Goal: Task Accomplishment & Management: Use online tool/utility

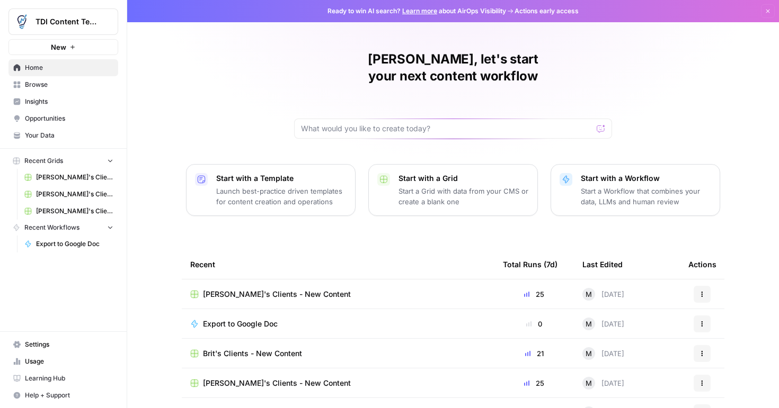
click at [273, 289] on span "[PERSON_NAME]'s Clients - New Content" at bounding box center [277, 294] width 148 height 11
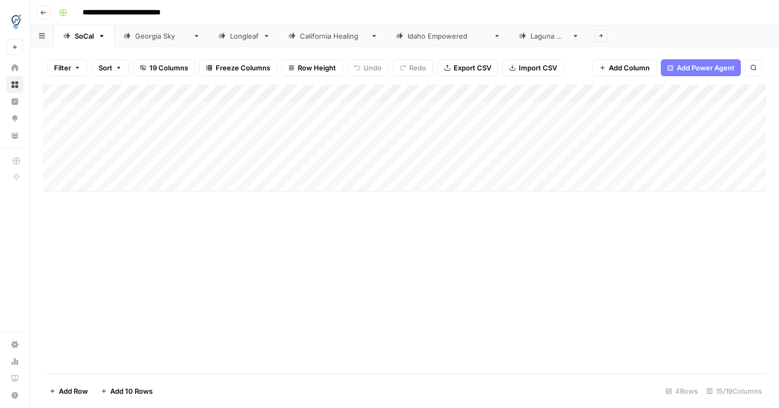
click at [238, 40] on div "Longleaf" at bounding box center [244, 36] width 29 height 11
click at [335, 112] on div "Add Column" at bounding box center [404, 120] width 723 height 71
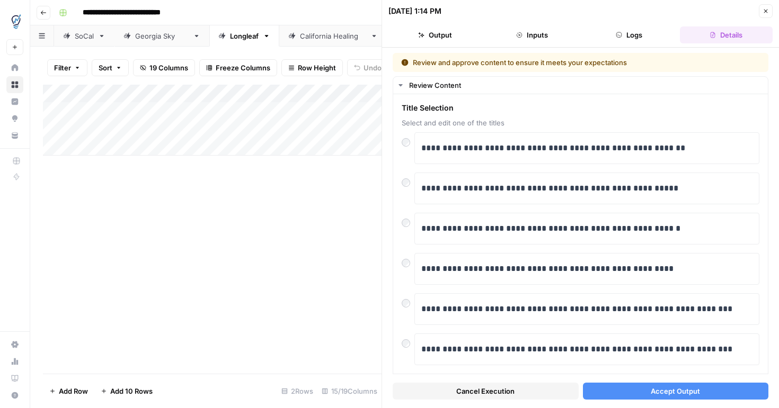
click at [653, 391] on span "Accept Output" at bounding box center [674, 391] width 49 height 11
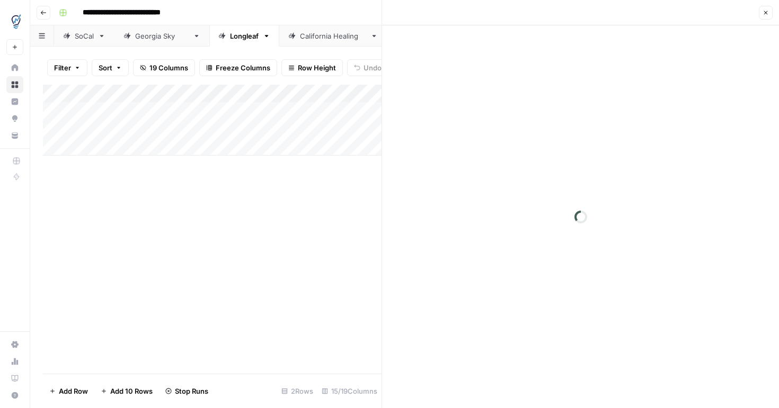
click at [335, 130] on div "Add Column" at bounding box center [212, 120] width 338 height 71
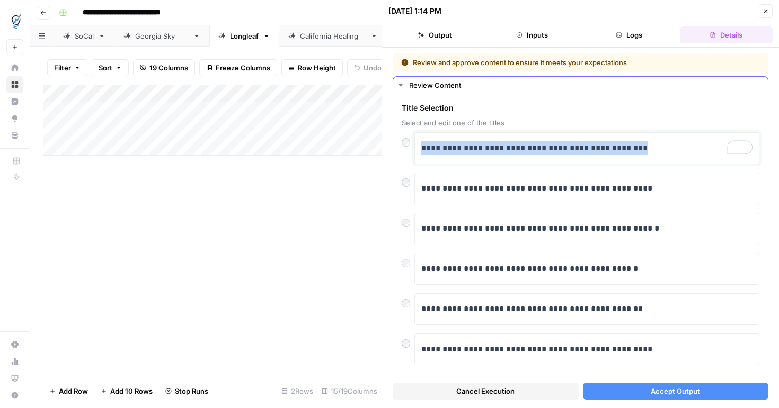
drag, startPoint x: 661, startPoint y: 149, endPoint x: 416, endPoint y: 149, distance: 244.7
click at [416, 149] on div "**********" at bounding box center [586, 148] width 345 height 32
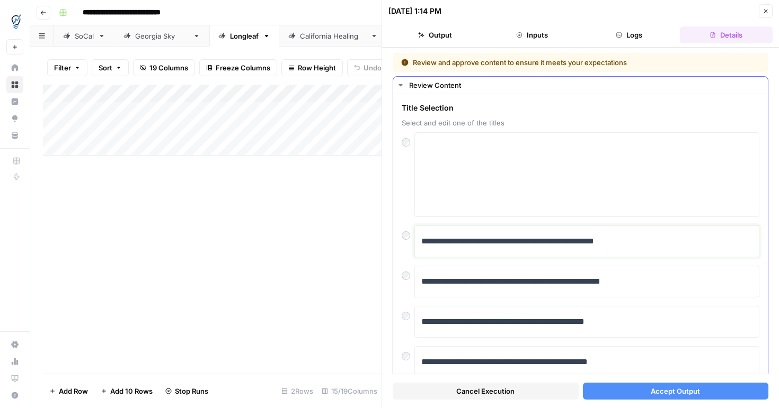
click at [648, 240] on p "**********" at bounding box center [586, 242] width 331 height 14
click at [715, 284] on p "**********" at bounding box center [586, 282] width 331 height 14
click at [618, 396] on button "Accept Output" at bounding box center [676, 391] width 186 height 17
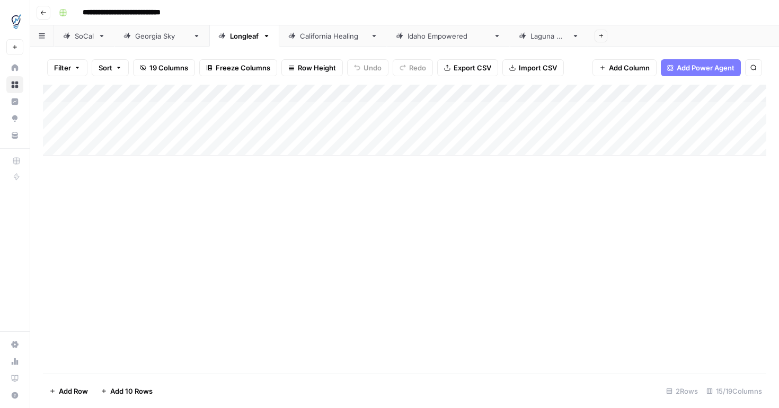
click at [744, 112] on div "Add Column" at bounding box center [404, 120] width 723 height 71
click at [741, 130] on div "Add Column" at bounding box center [404, 120] width 723 height 71
click at [597, 113] on div "Add Column" at bounding box center [404, 120] width 723 height 71
click at [598, 129] on div "Add Column" at bounding box center [404, 120] width 723 height 71
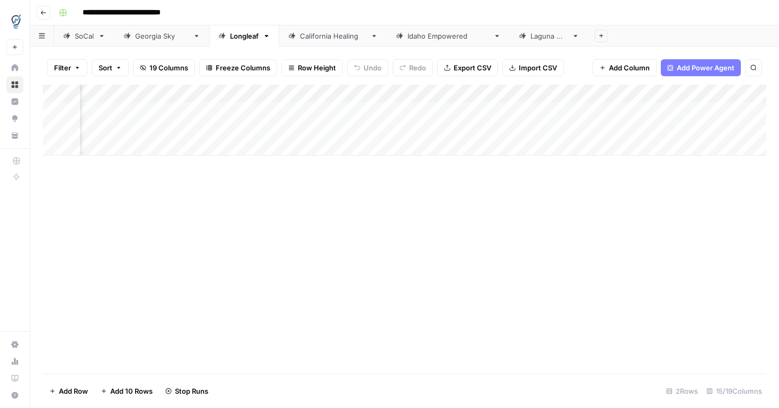
click at [598, 112] on div "Add Column" at bounding box center [404, 120] width 723 height 71
click at [712, 109] on div "Add Column" at bounding box center [404, 120] width 723 height 71
click at [301, 112] on div "Add Column" at bounding box center [404, 120] width 723 height 71
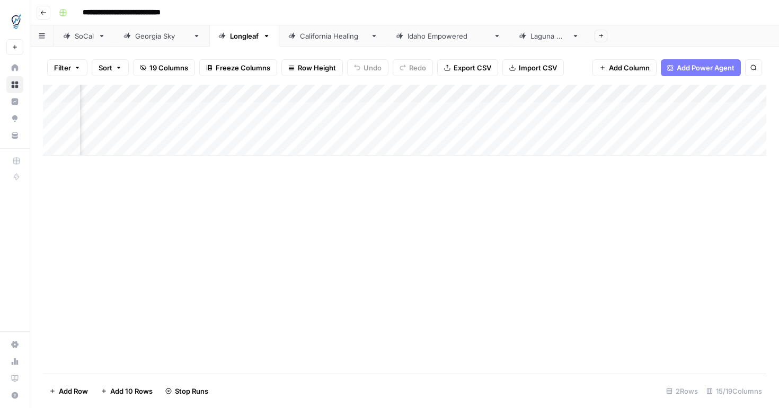
click at [322, 130] on div "Add Column" at bounding box center [404, 120] width 723 height 71
